Goal: Use online tool/utility: Utilize a website feature to perform a specific function

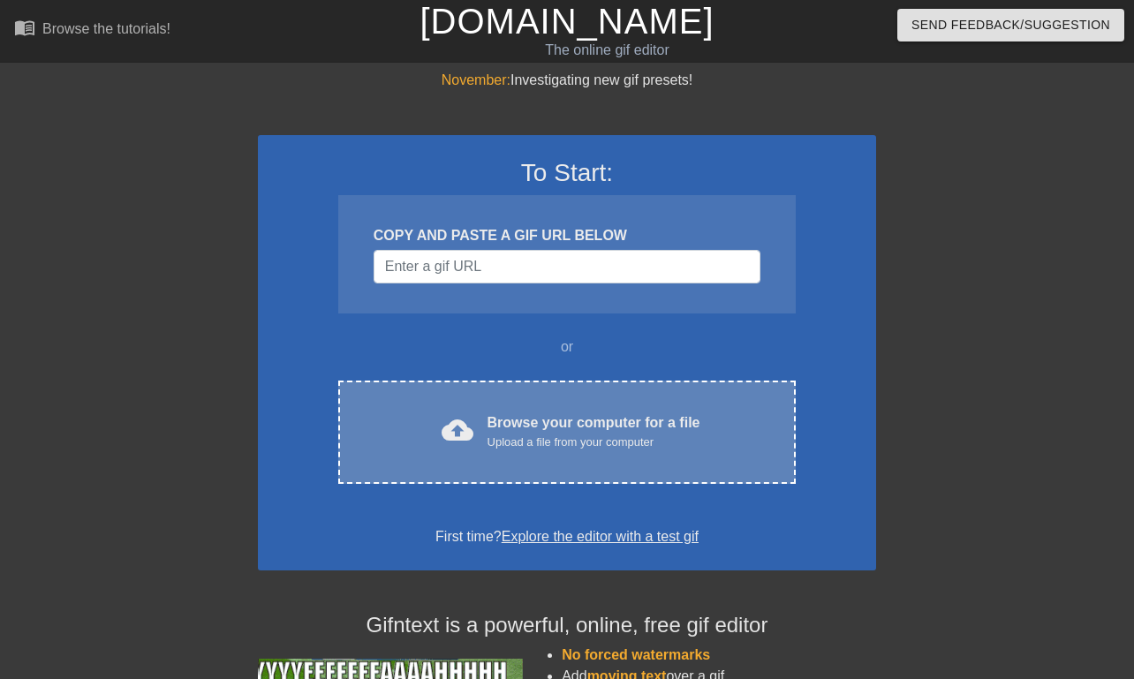
click at [564, 398] on div "cloud_upload Browse your computer for a file Upload a file from your computer C…" at bounding box center [567, 432] width 458 height 103
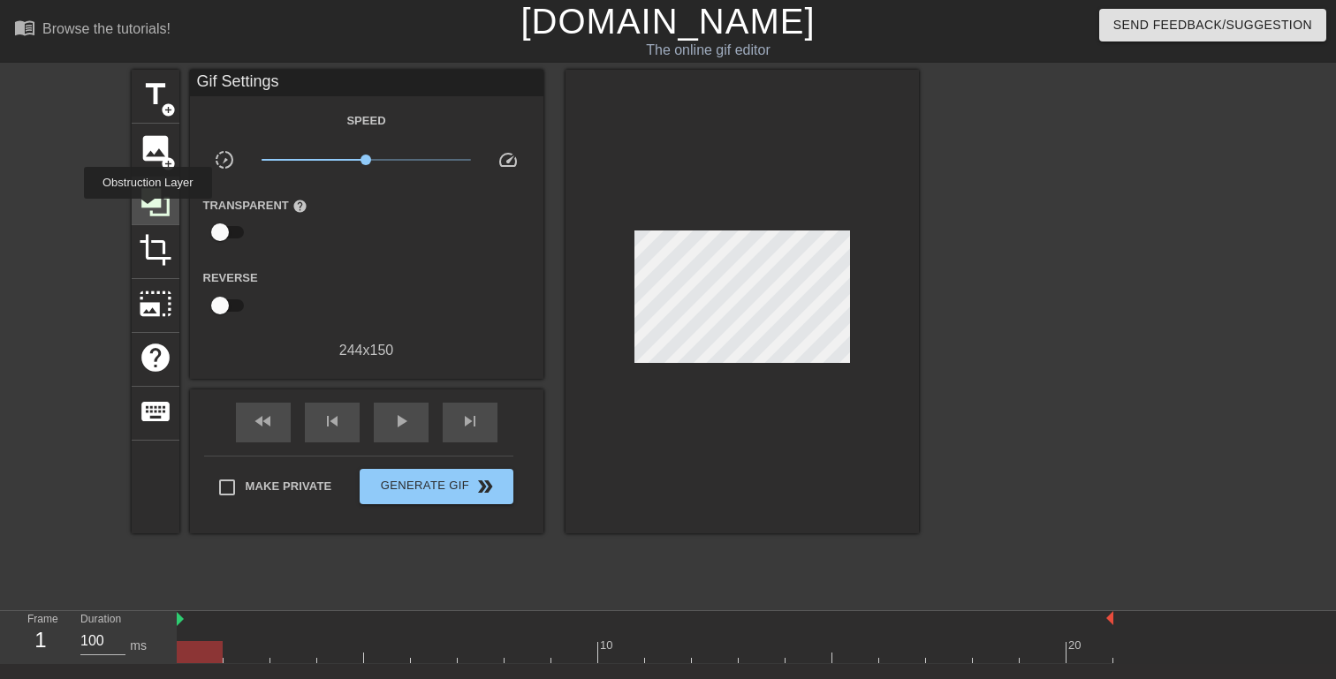
click at [150, 211] on icon at bounding box center [155, 202] width 28 height 28
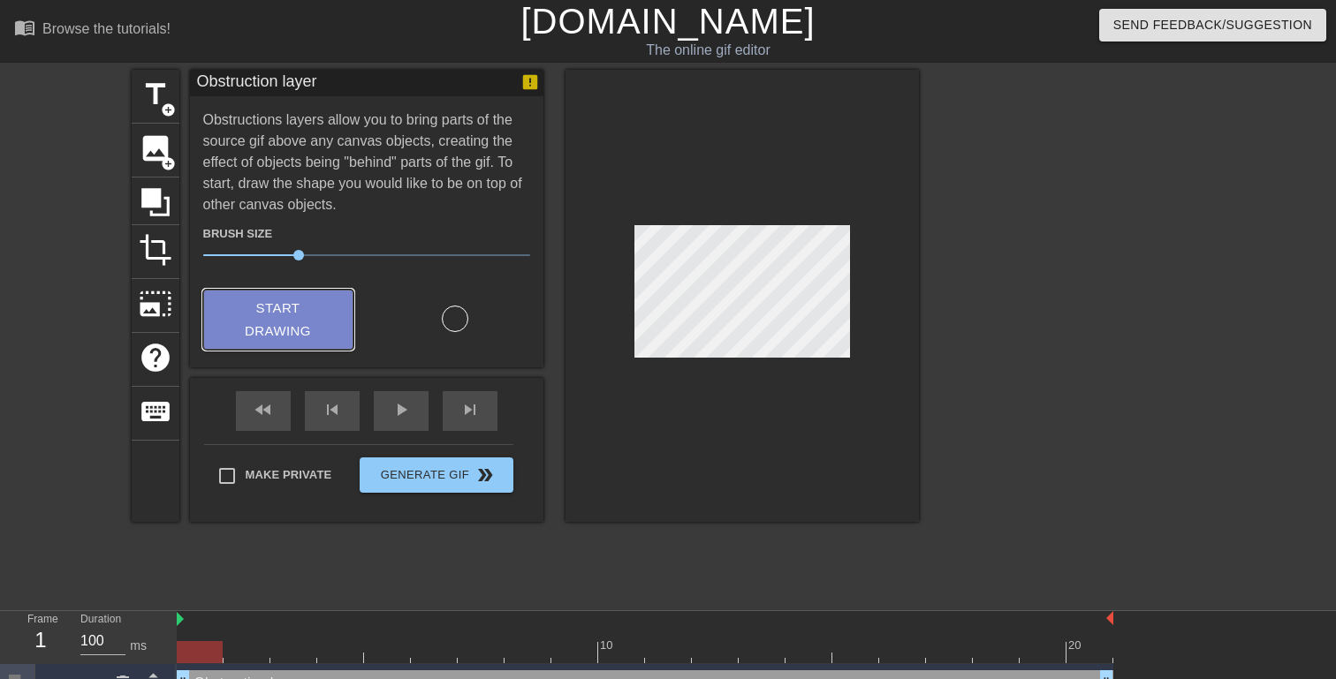
click at [313, 344] on button "Start Drawing" at bounding box center [278, 320] width 150 height 61
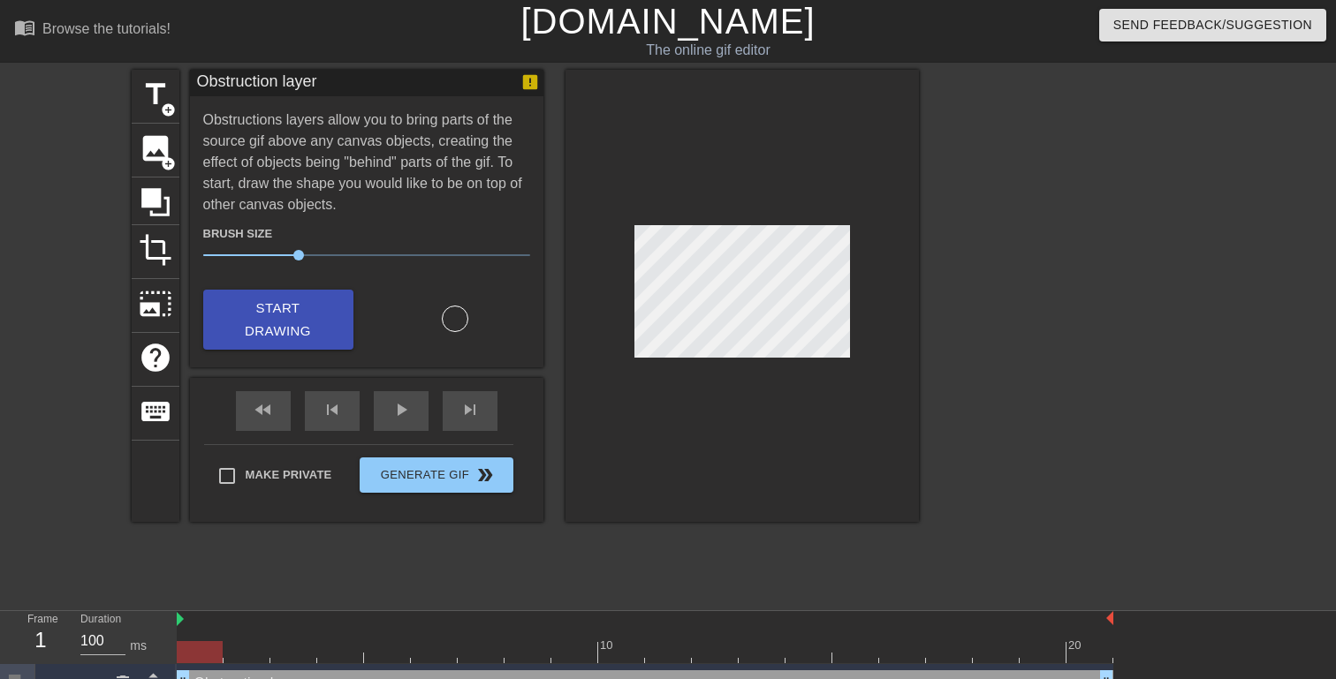
click at [817, 373] on div at bounding box center [741, 296] width 353 height 452
click at [161, 102] on span "add_circle" at bounding box center [168, 109] width 15 height 15
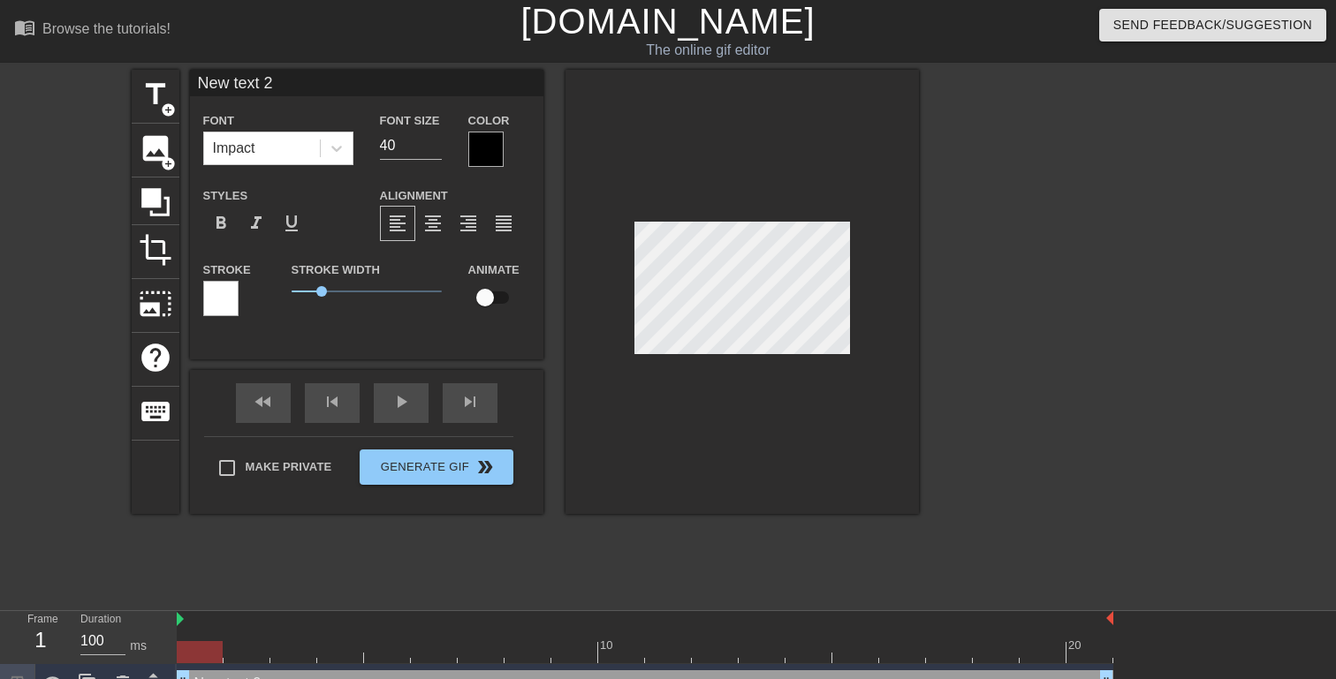
click at [493, 144] on div at bounding box center [485, 149] width 35 height 35
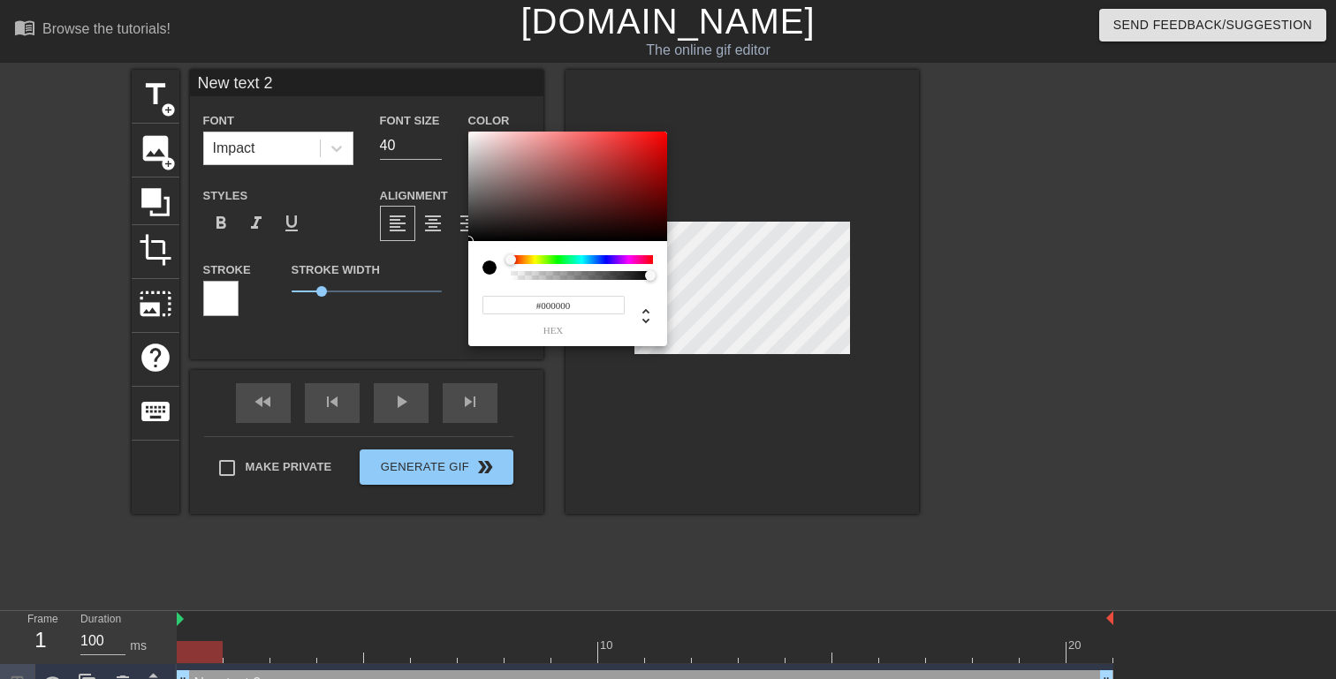
type input "0"
drag, startPoint x: 646, startPoint y: 278, endPoint x: 465, endPoint y: 280, distance: 181.1
click at [465, 280] on div "0 r 0 g 0 b 0 a" at bounding box center [668, 339] width 1336 height 679
type input "1"
drag, startPoint x: 521, startPoint y: 278, endPoint x: 765, endPoint y: 294, distance: 244.4
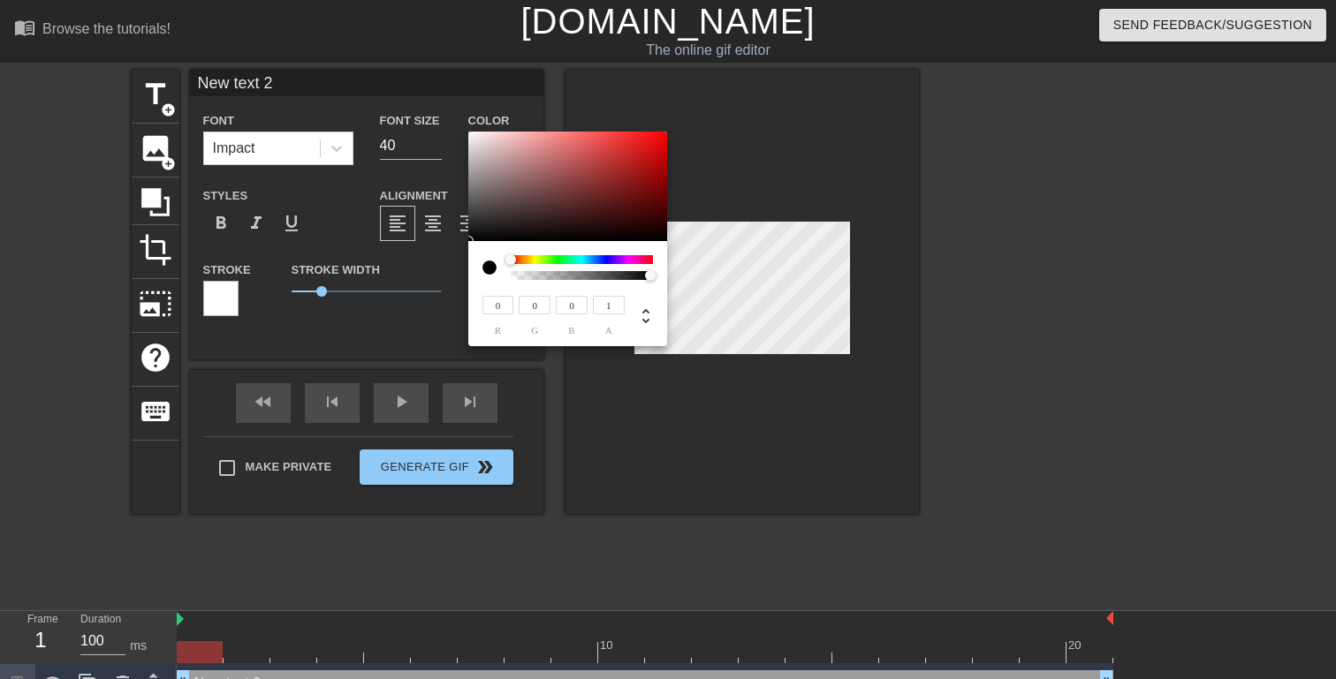
click at [765, 295] on div "0 r 0 g 0 b 1 a" at bounding box center [668, 339] width 1336 height 679
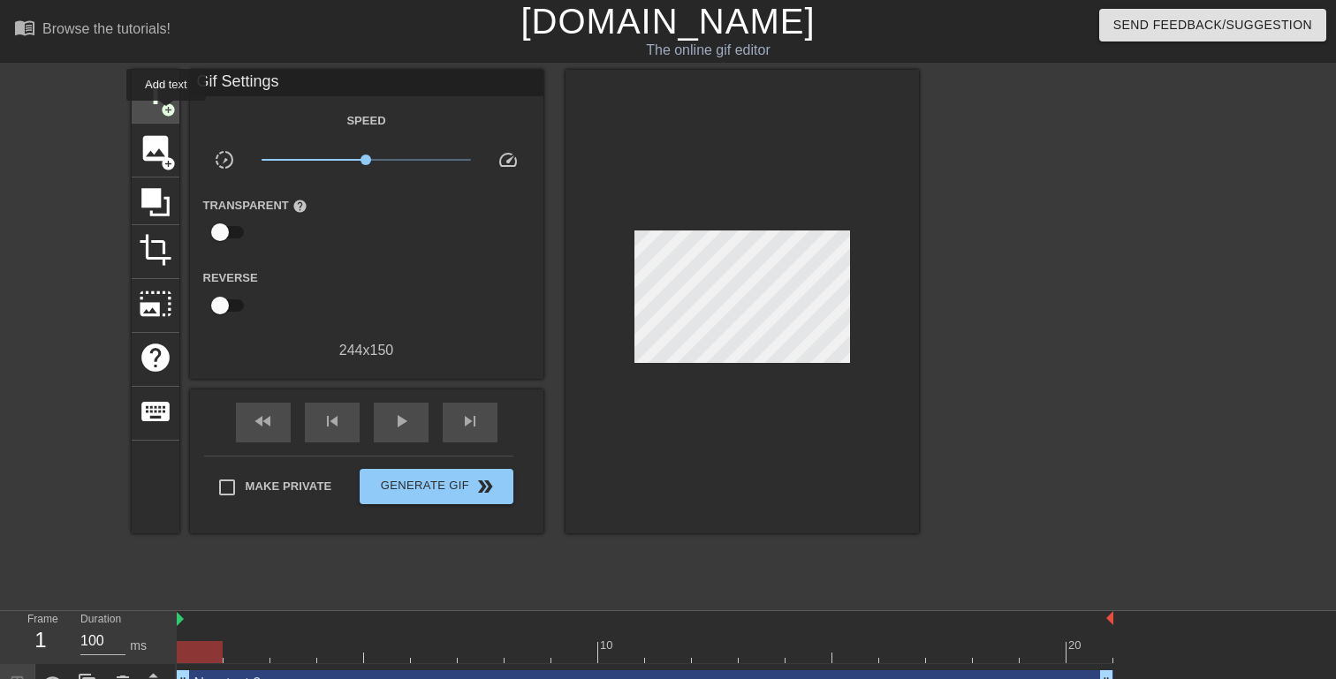
click at [166, 108] on span "add_circle" at bounding box center [168, 109] width 15 height 15
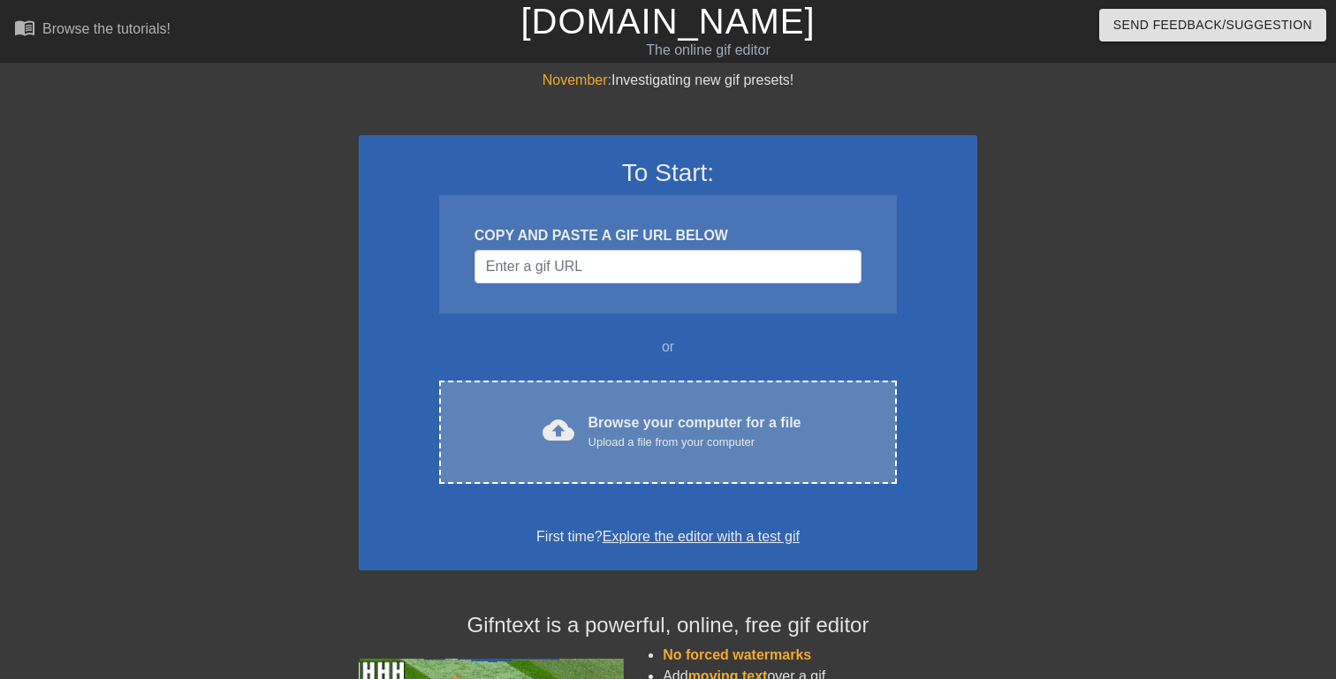
click at [681, 459] on div "cloud_upload Browse your computer for a file Upload a file from your computer C…" at bounding box center [668, 432] width 458 height 103
